Goal: Complete application form

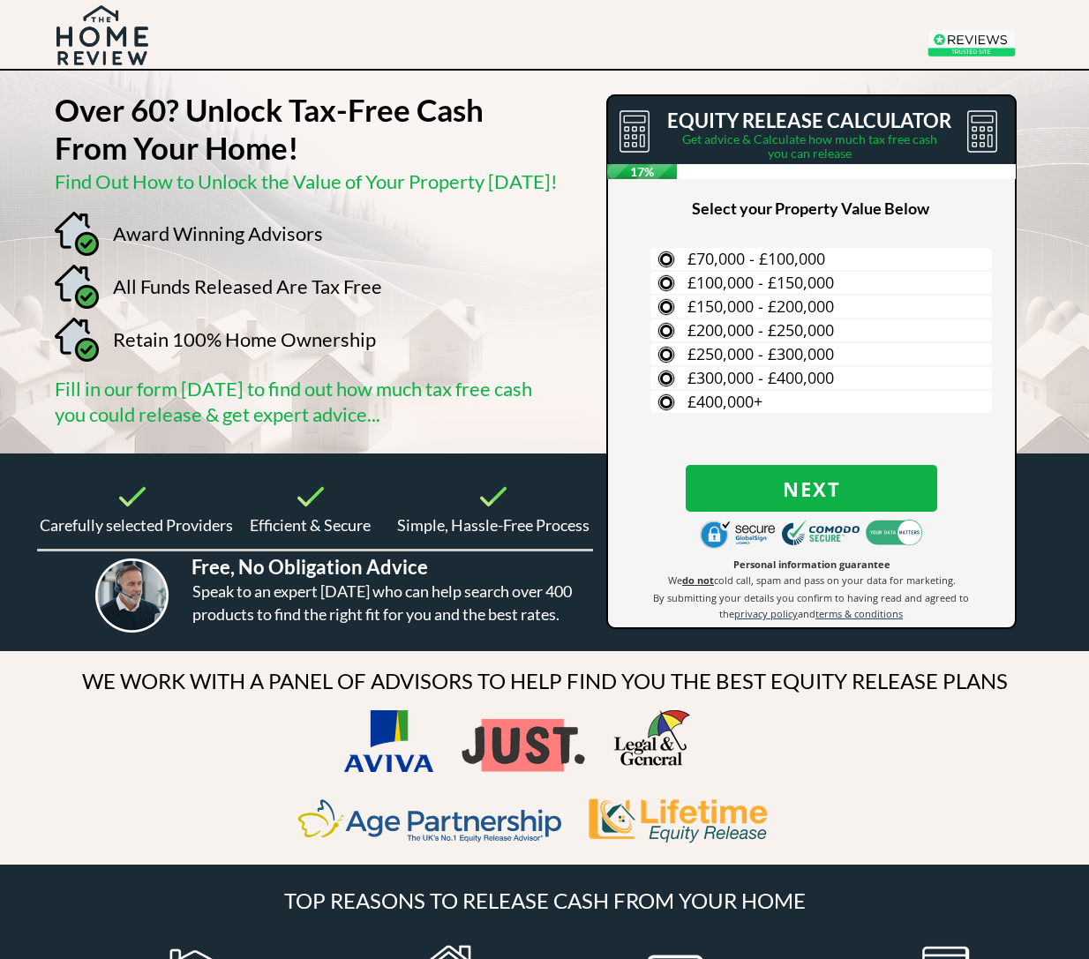
click at [676, 399] on label "£400,000+" at bounding box center [822, 402] width 342 height 22
click at [0, 0] on input "£400,000+" at bounding box center [0, 0] width 0 height 0
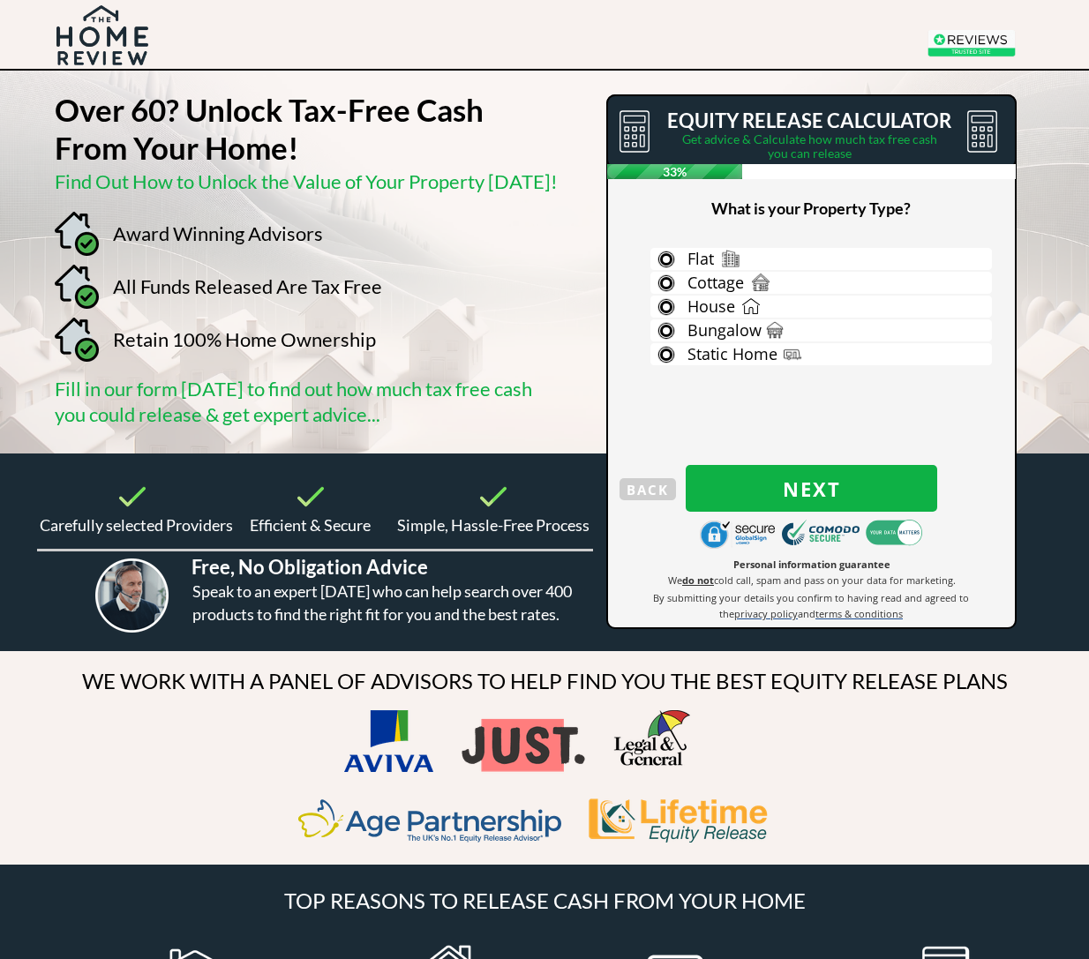
click at [673, 308] on label "House" at bounding box center [822, 307] width 342 height 22
click at [0, 0] on input "House" at bounding box center [0, 0] width 0 height 0
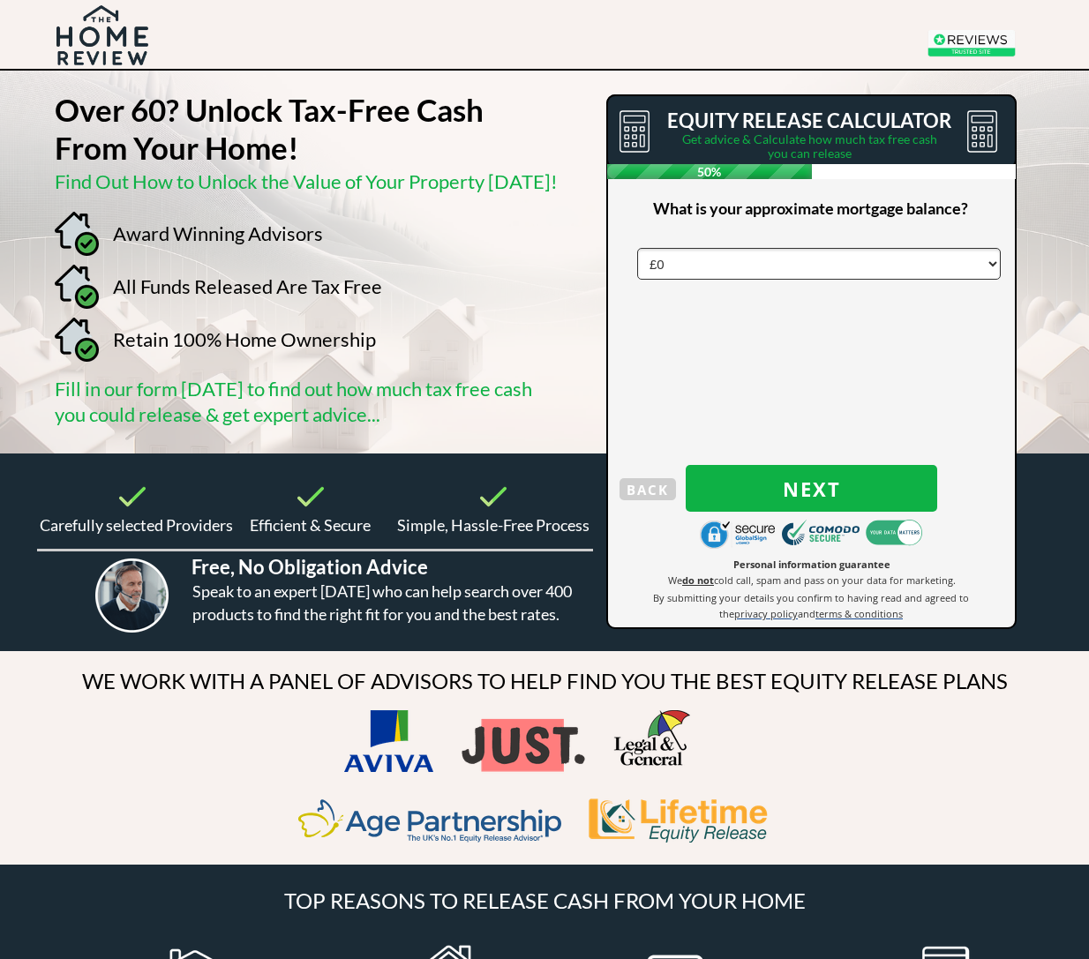
click at [819, 489] on span "Next" at bounding box center [812, 489] width 252 height 23
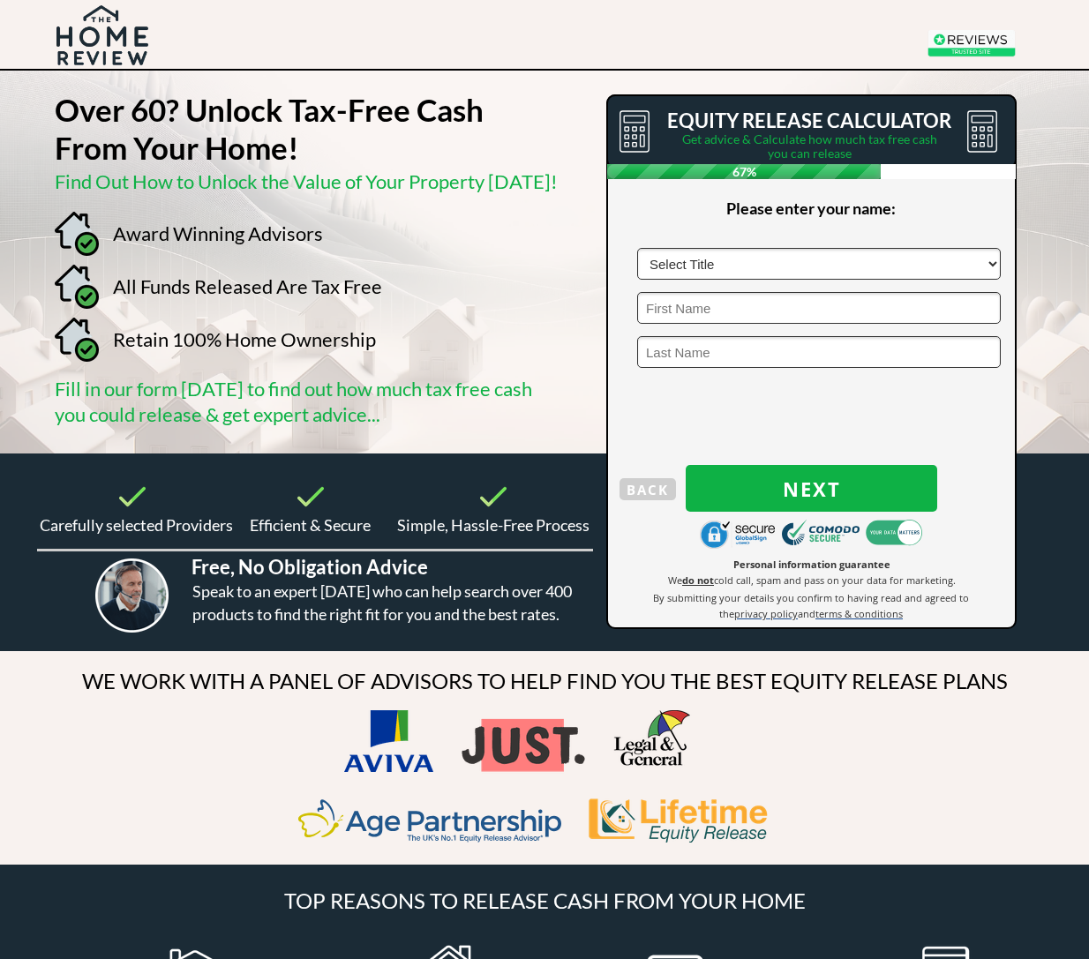
click at [991, 264] on select "Select Title Mr Mrs Ms Miss Dr Sir" at bounding box center [819, 264] width 364 height 32
select select "Mrs"
click at [701, 312] on input "text" at bounding box center [819, 308] width 364 height 32
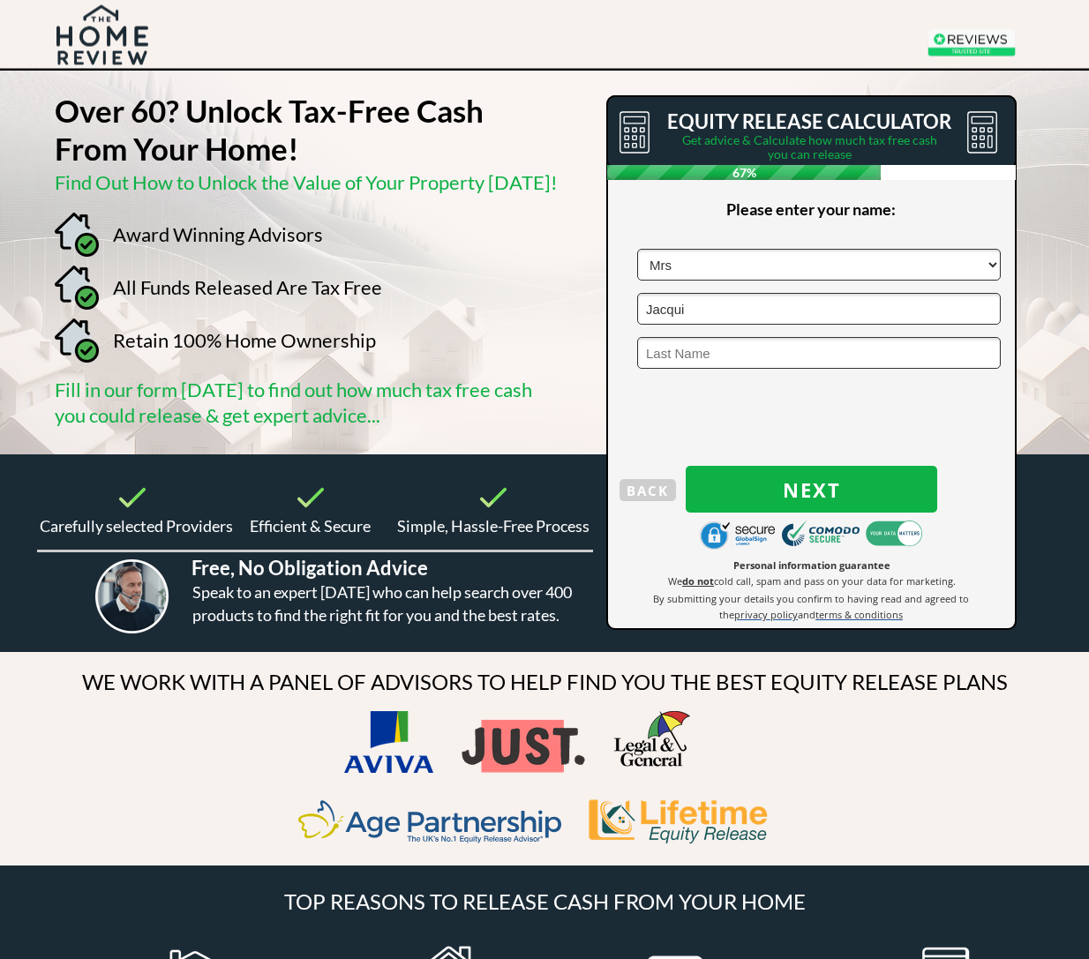
type input "Jacqui"
click at [703, 356] on input "text" at bounding box center [819, 353] width 364 height 32
type input "Durose"
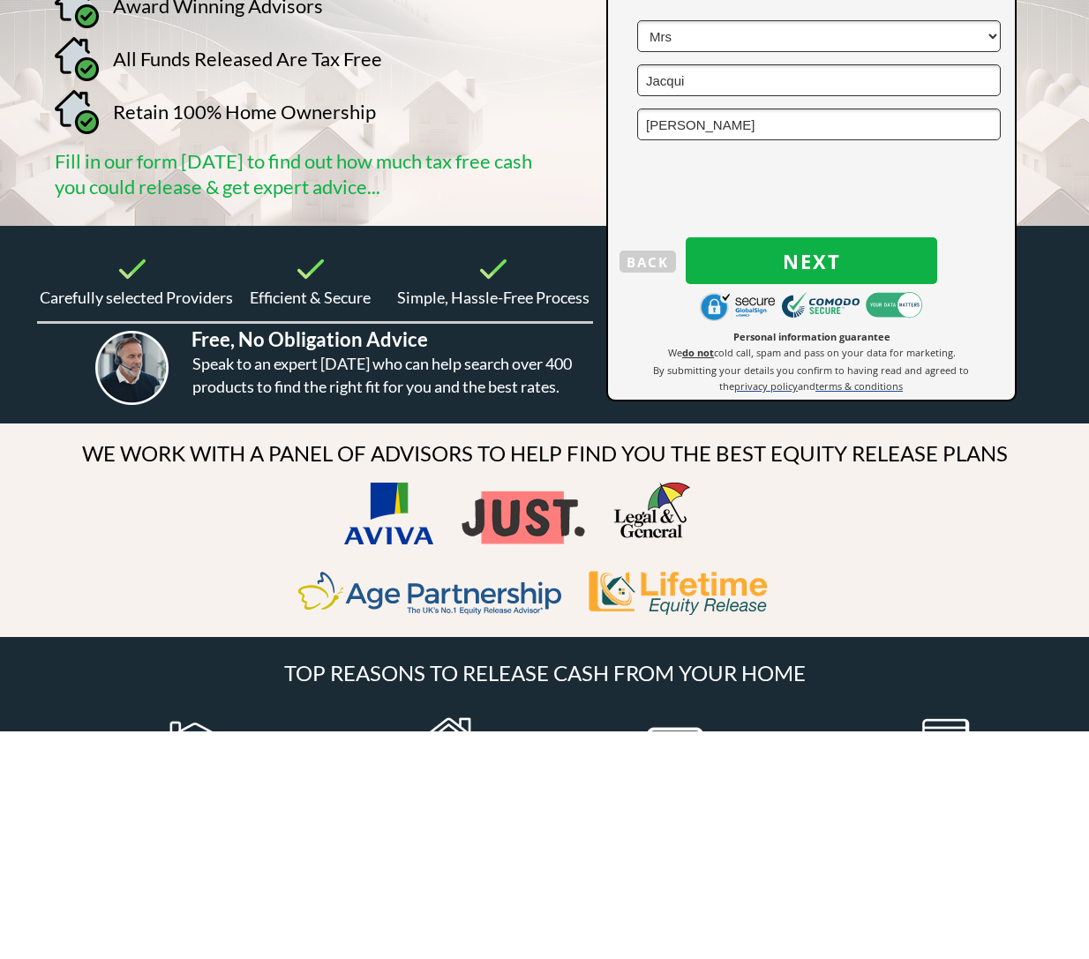
click at [813, 478] on span "Next" at bounding box center [812, 489] width 252 height 23
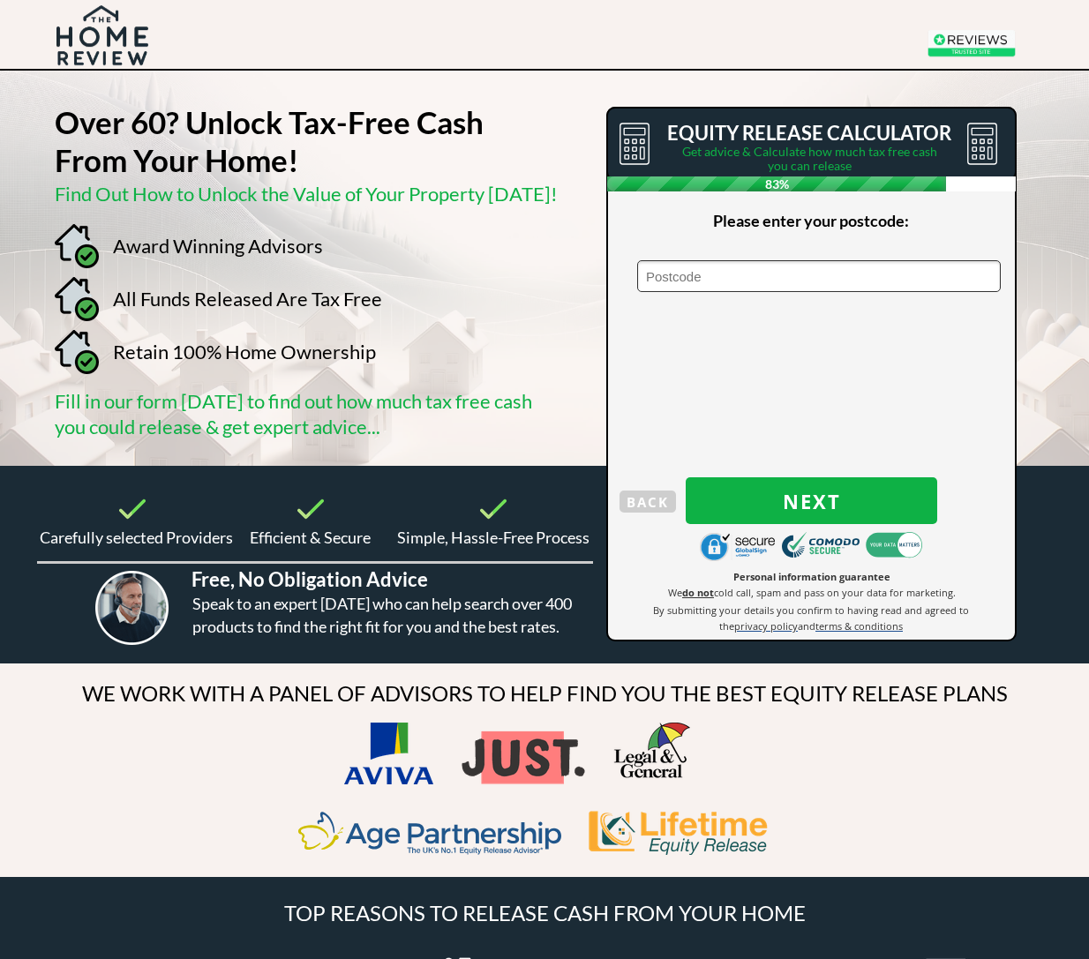
scroll to position [4, 0]
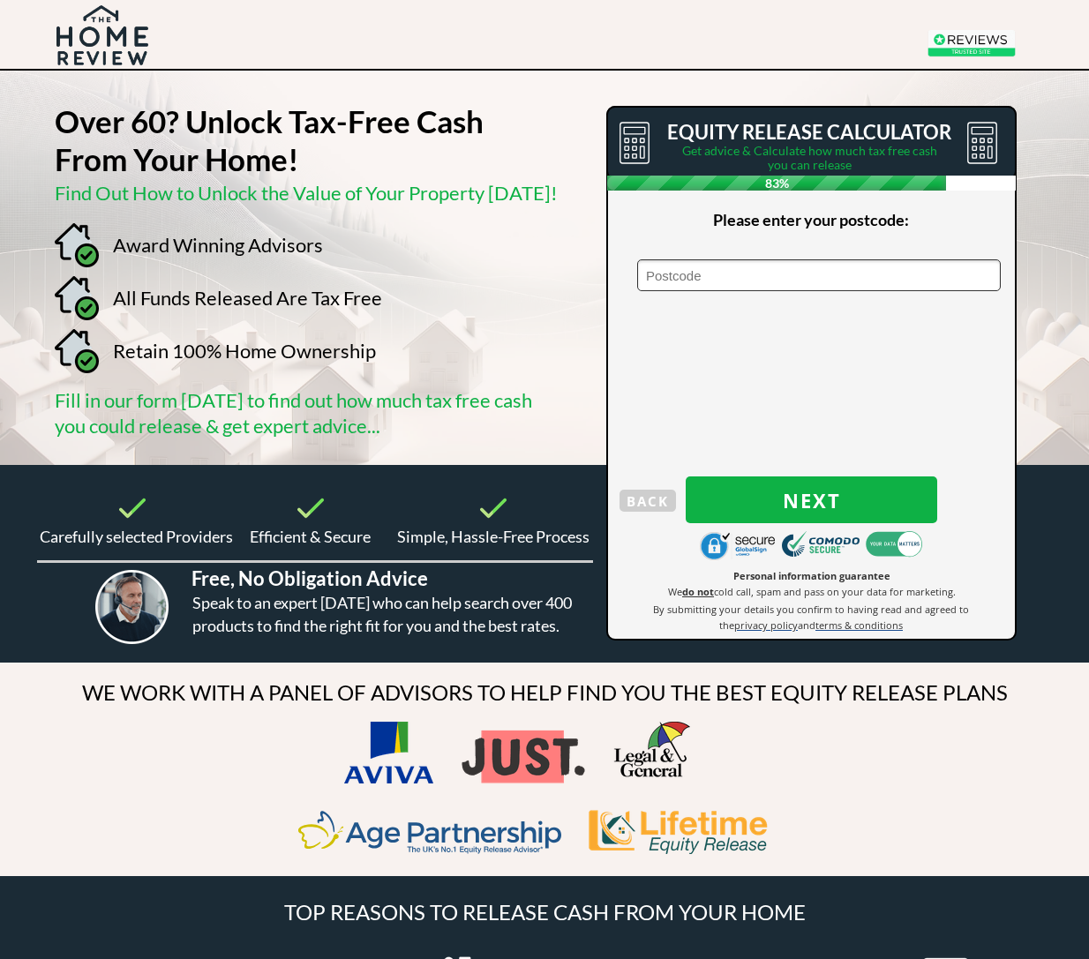
click at [711, 275] on input "text" at bounding box center [819, 276] width 364 height 32
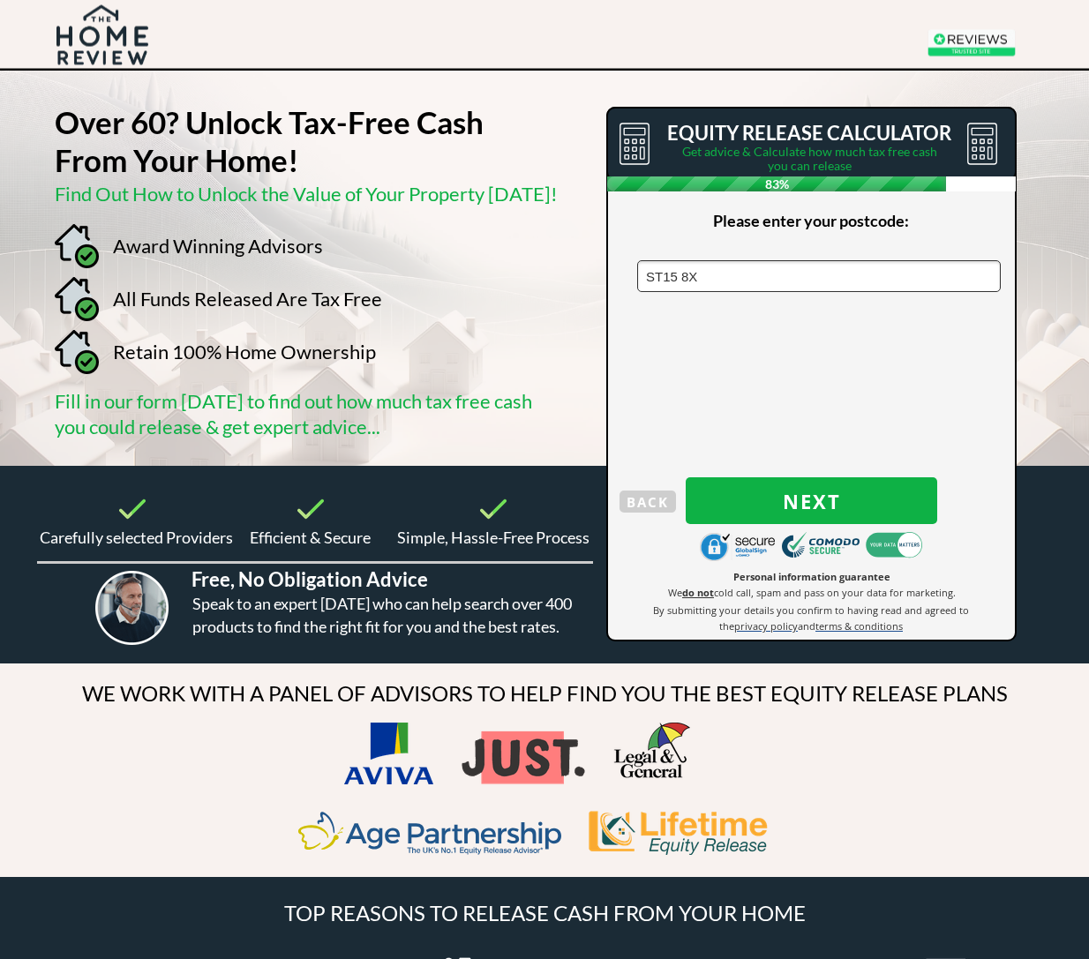
type input "ST15 8XU"
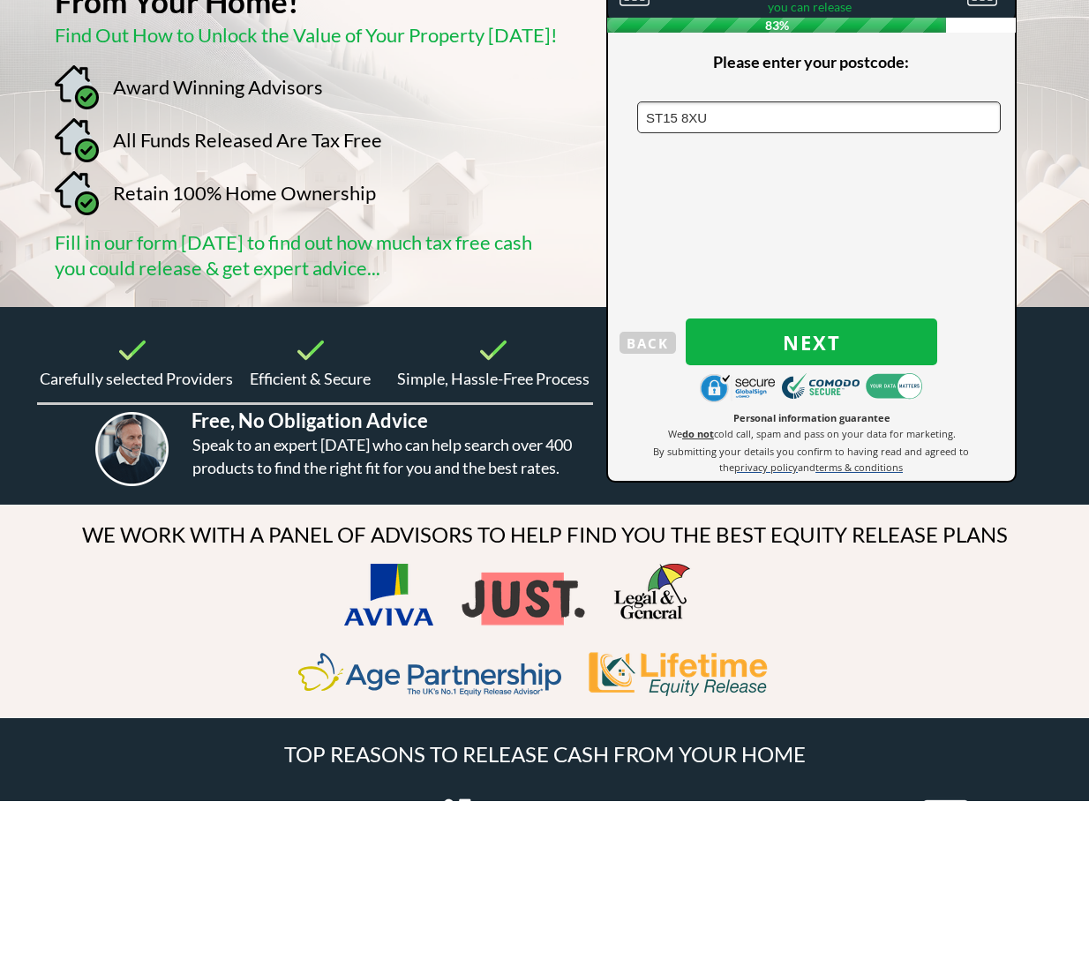
click at [801, 490] on span "Next" at bounding box center [812, 501] width 252 height 23
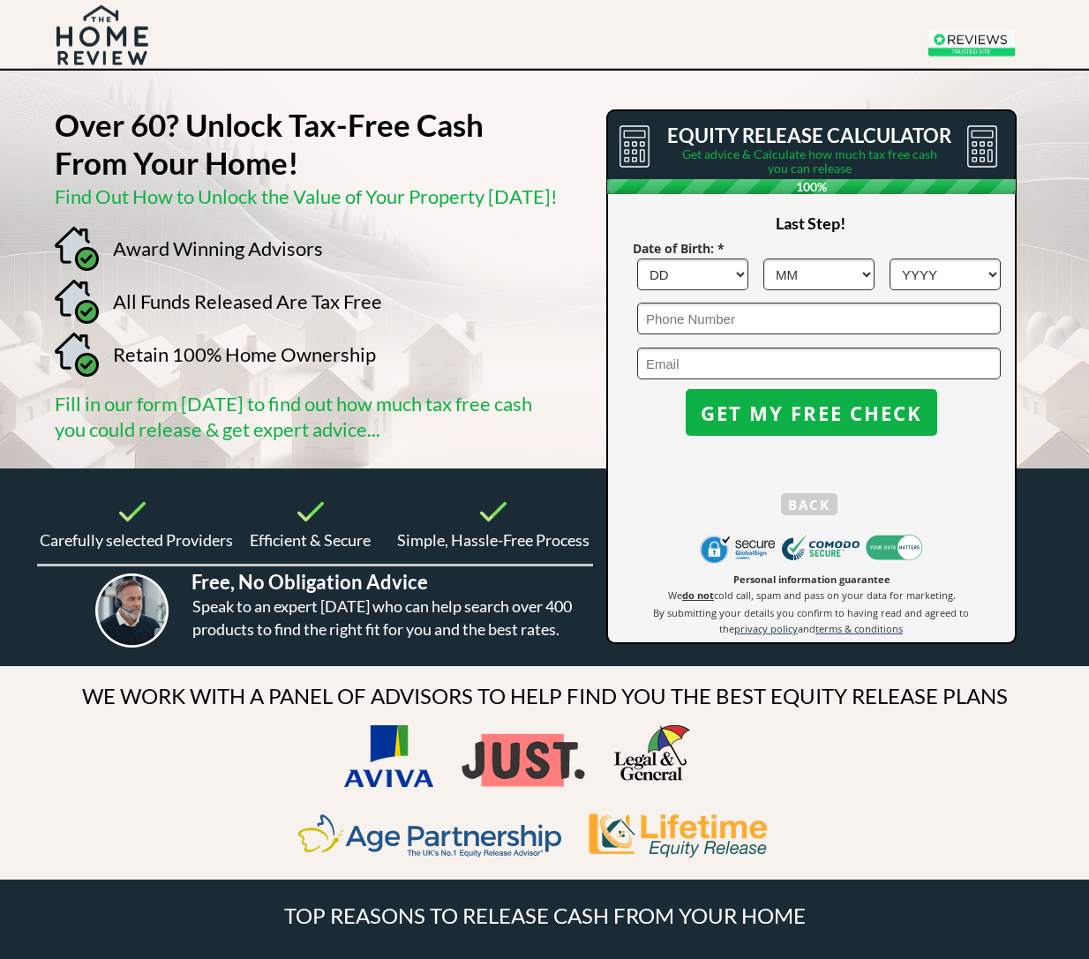
scroll to position [0, 0]
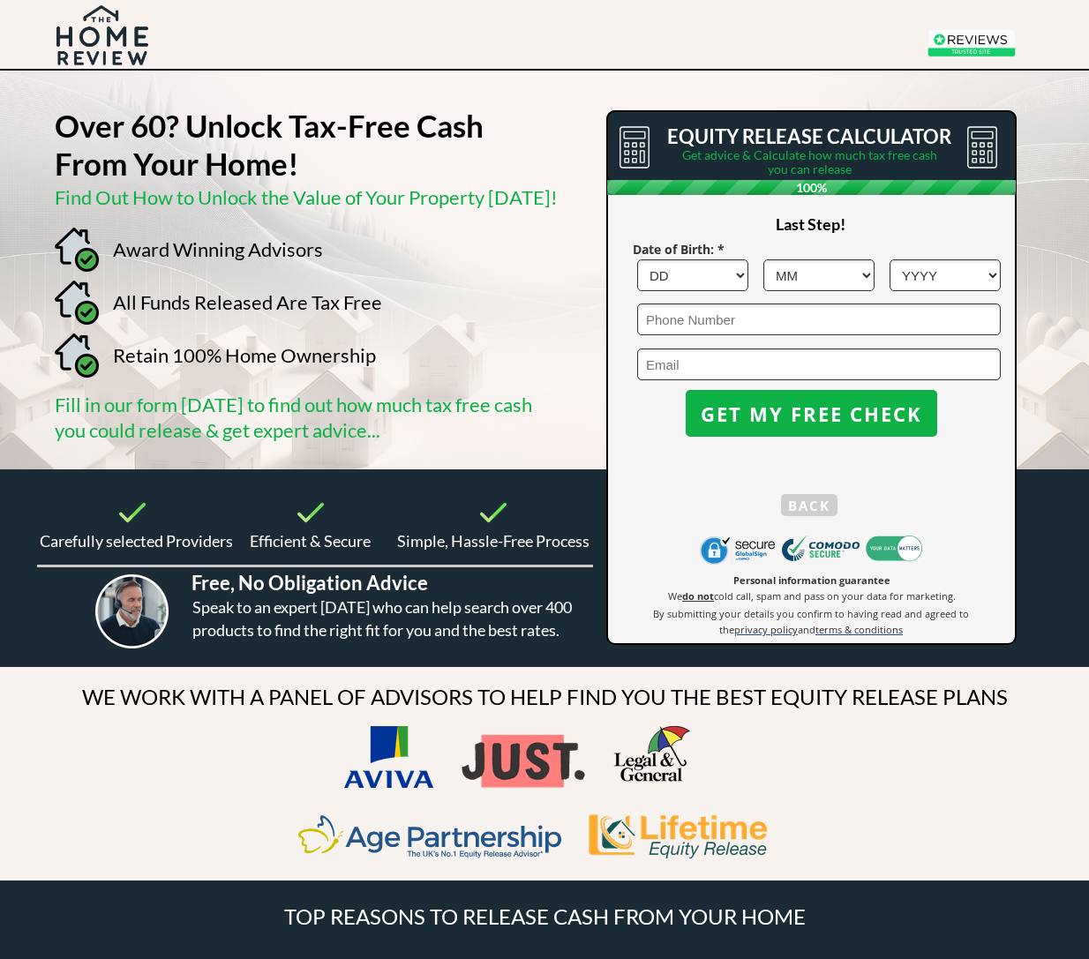
click at [748, 282] on select "DD 1 2 3 4 5 6 7 8 9 10 11 12 13 14 15 16 17 18 19 20 21 22 23 24 25 26 27 28 2…" at bounding box center [692, 276] width 111 height 32
select select "23"
click at [874, 260] on select "MM 1 2 3 4 5 6 7 8 9 10 11 12" at bounding box center [819, 276] width 111 height 32
select select "11"
click at [989, 290] on select "YYYY 1966 1965 1964 1963 1962 1961 1960 1959 1958 1957 1956 1955 1954 1953 1952…" at bounding box center [945, 276] width 111 height 32
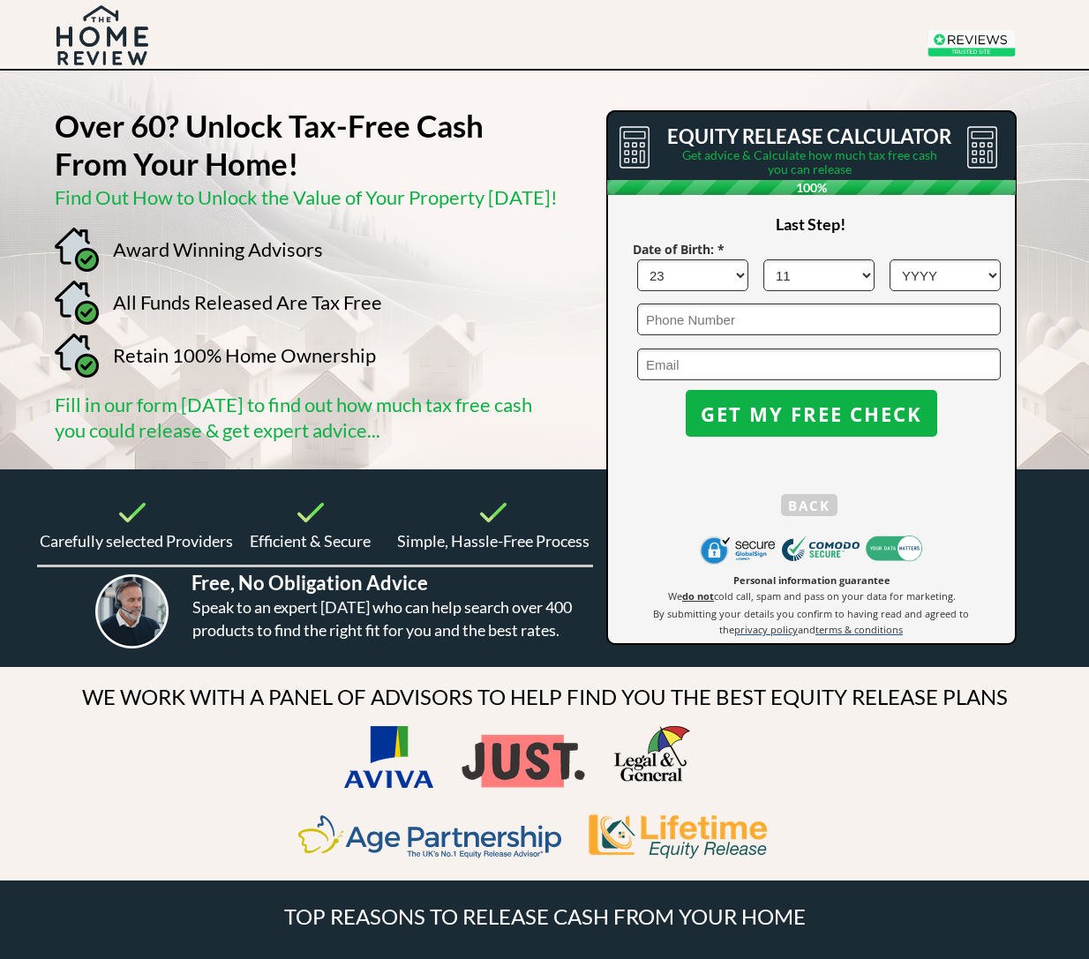
select select "1961"
click at [695, 326] on input "tel" at bounding box center [819, 320] width 364 height 32
type input "07506806741"
click at [690, 372] on input "email" at bounding box center [819, 365] width 364 height 32
type input "jacqui.durose@gmail.com"
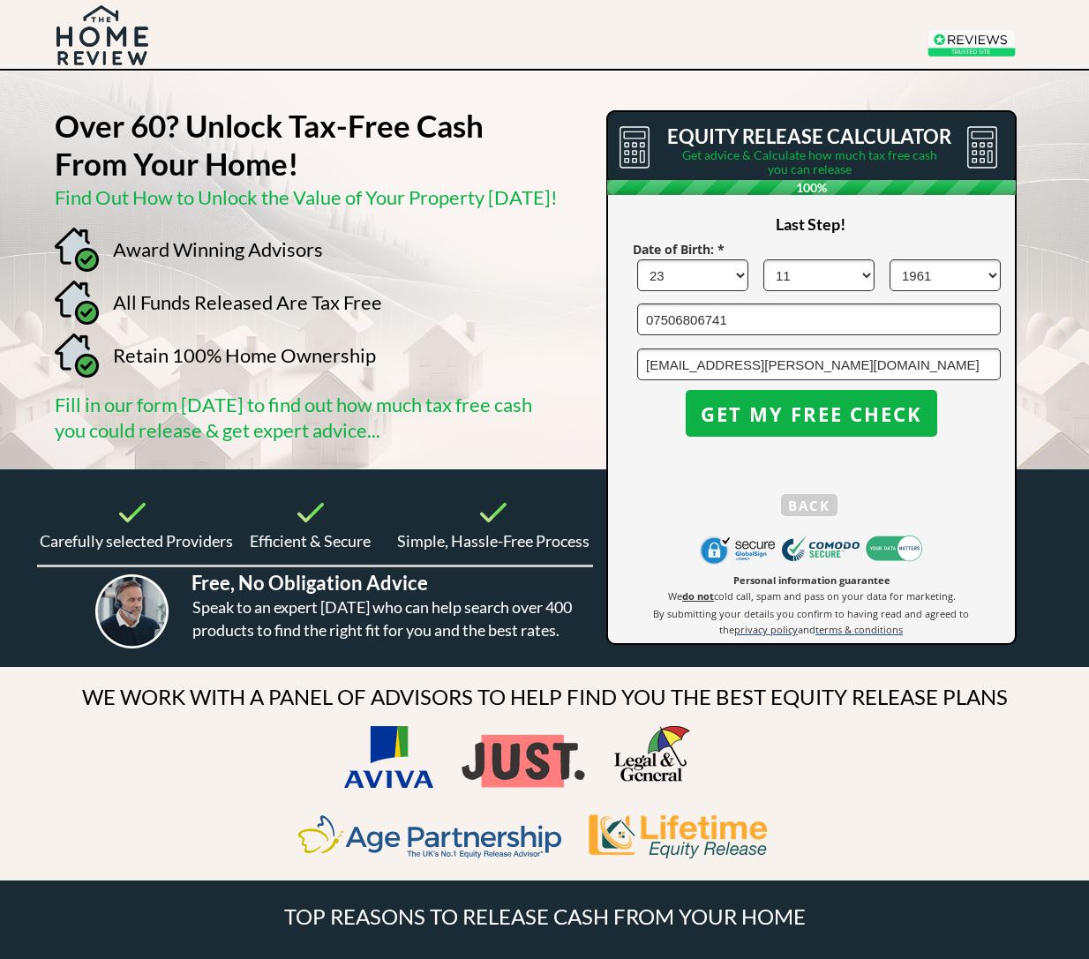
click at [856, 425] on span "GET MY FREE CHECK" at bounding box center [812, 414] width 252 height 23
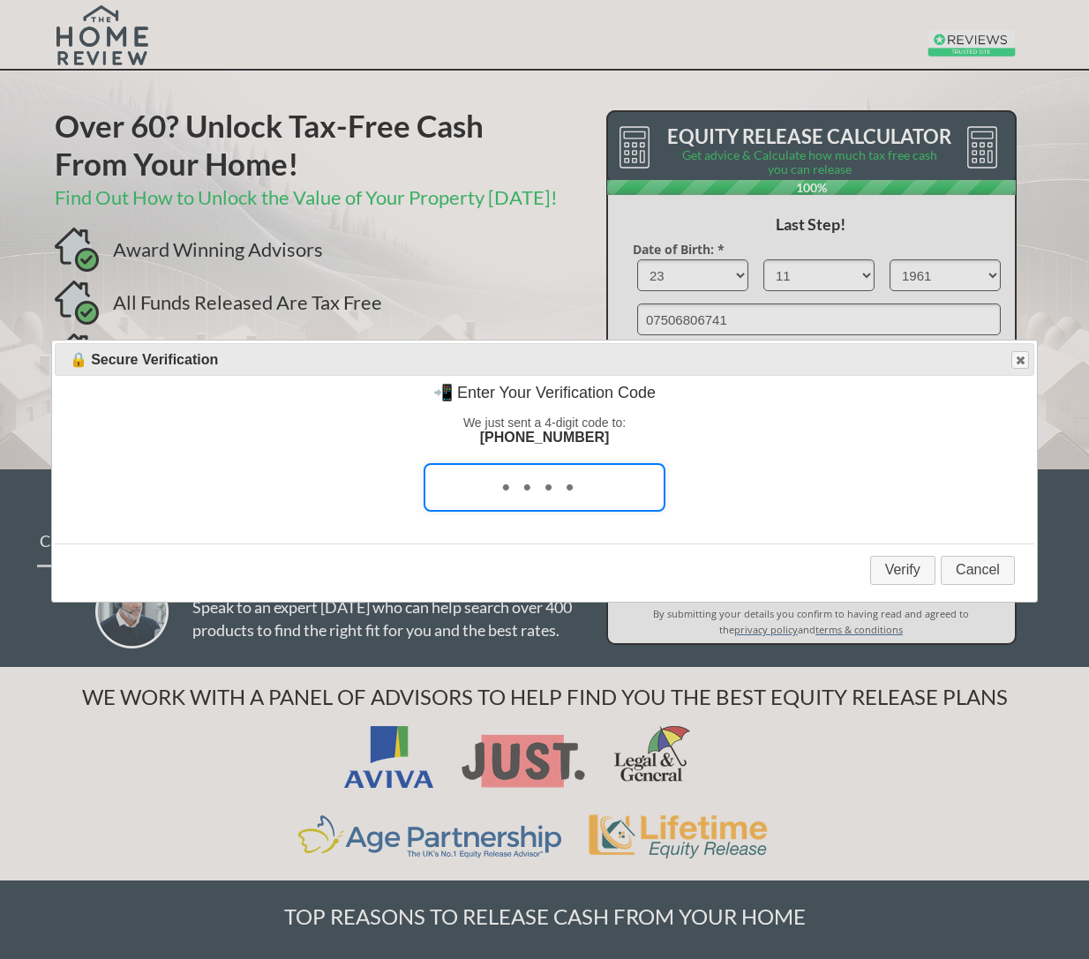
click at [530, 499] on input "tel" at bounding box center [545, 487] width 242 height 49
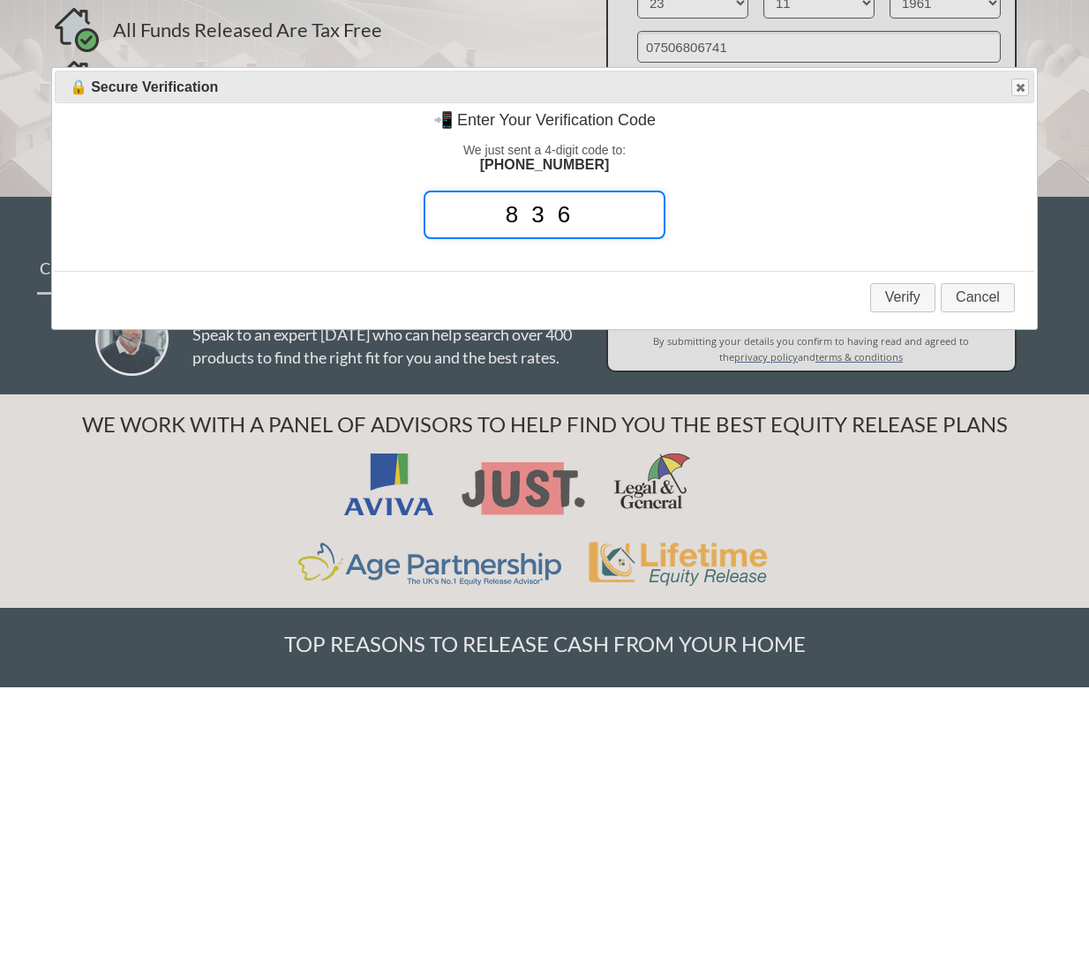
type input "8367"
click at [906, 556] on button "Verify" at bounding box center [902, 570] width 65 height 29
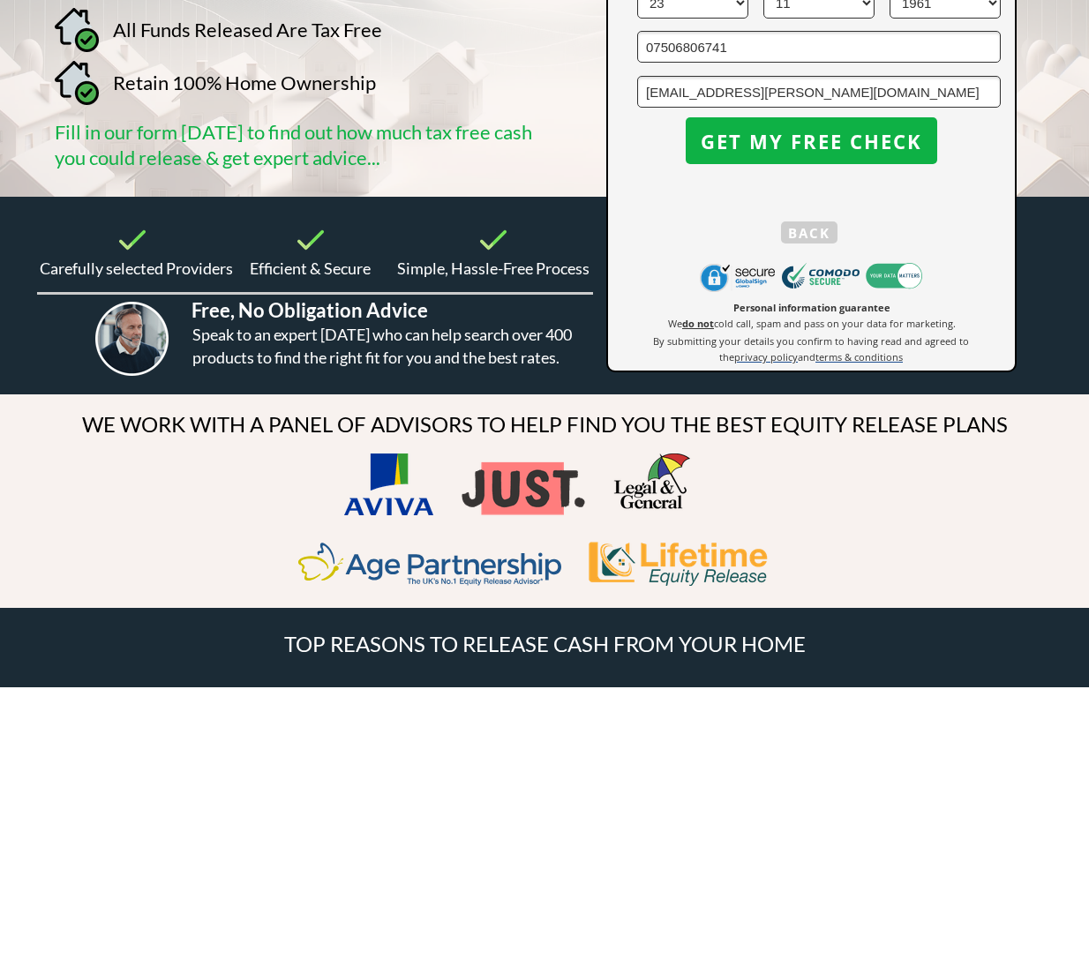
scroll to position [273, 0]
